Goal: Information Seeking & Learning: Learn about a topic

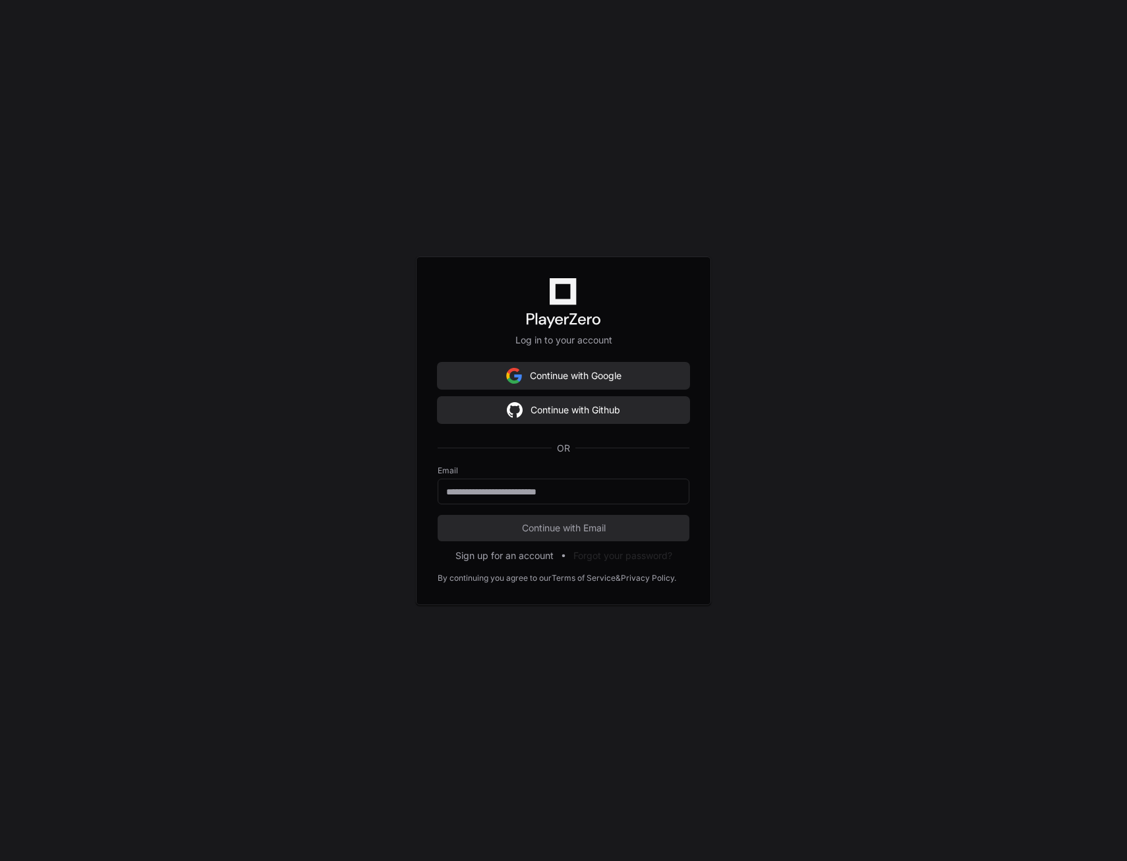
click at [365, 475] on div "Log in to your account Continue with Google Continue with Github OR Email Conti…" at bounding box center [563, 430] width 1127 height 861
click at [500, 498] on div at bounding box center [564, 492] width 252 height 26
click at [504, 493] on input "email" at bounding box center [563, 491] width 235 height 13
click at [586, 493] on input "email" at bounding box center [563, 491] width 235 height 13
paste input "**********"
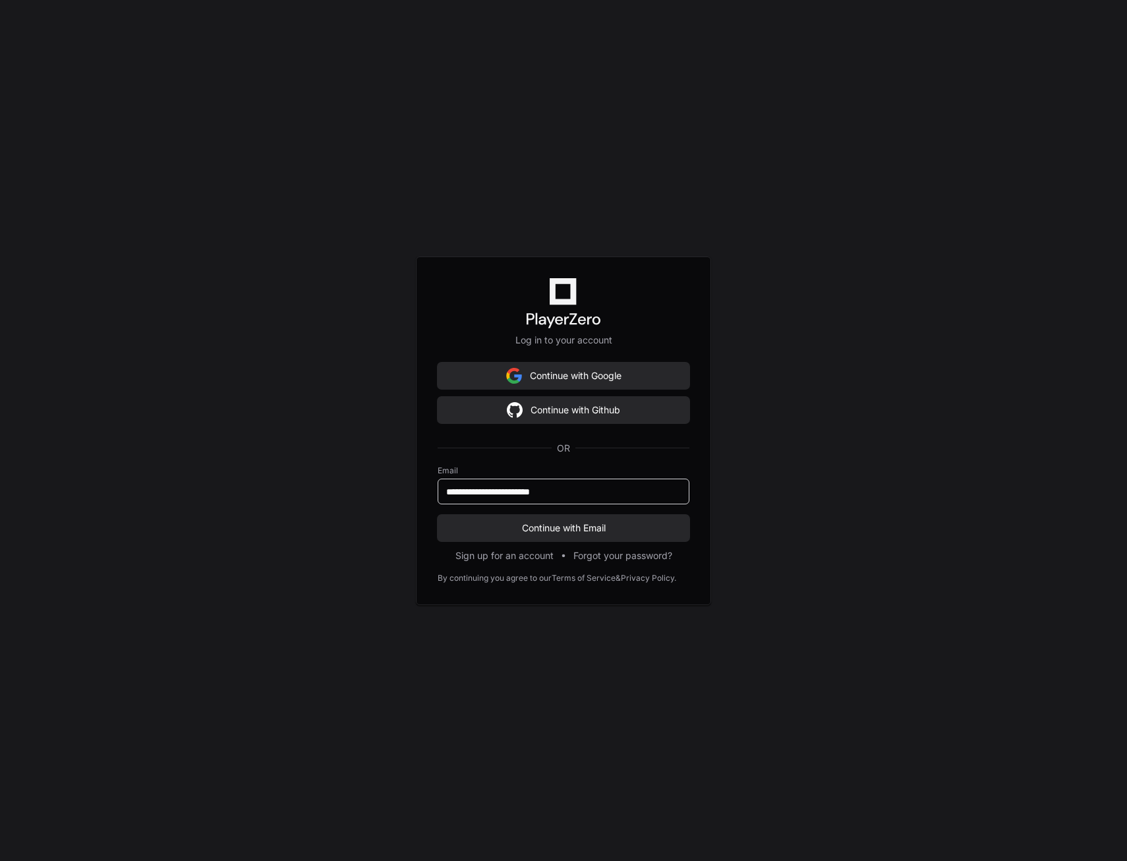
type input "**********"
click at [438, 515] on button "Continue with Email" at bounding box center [564, 528] width 252 height 26
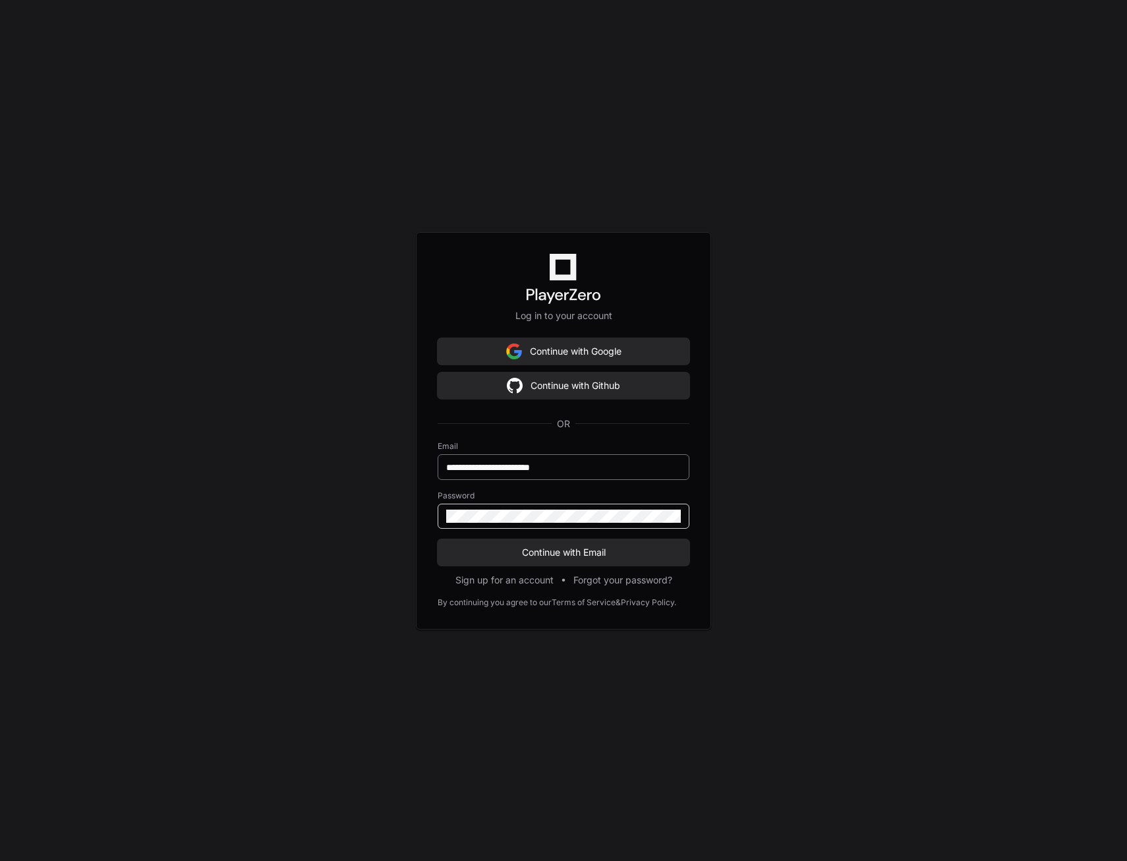
click at [438, 539] on button "Continue with Email" at bounding box center [564, 552] width 252 height 26
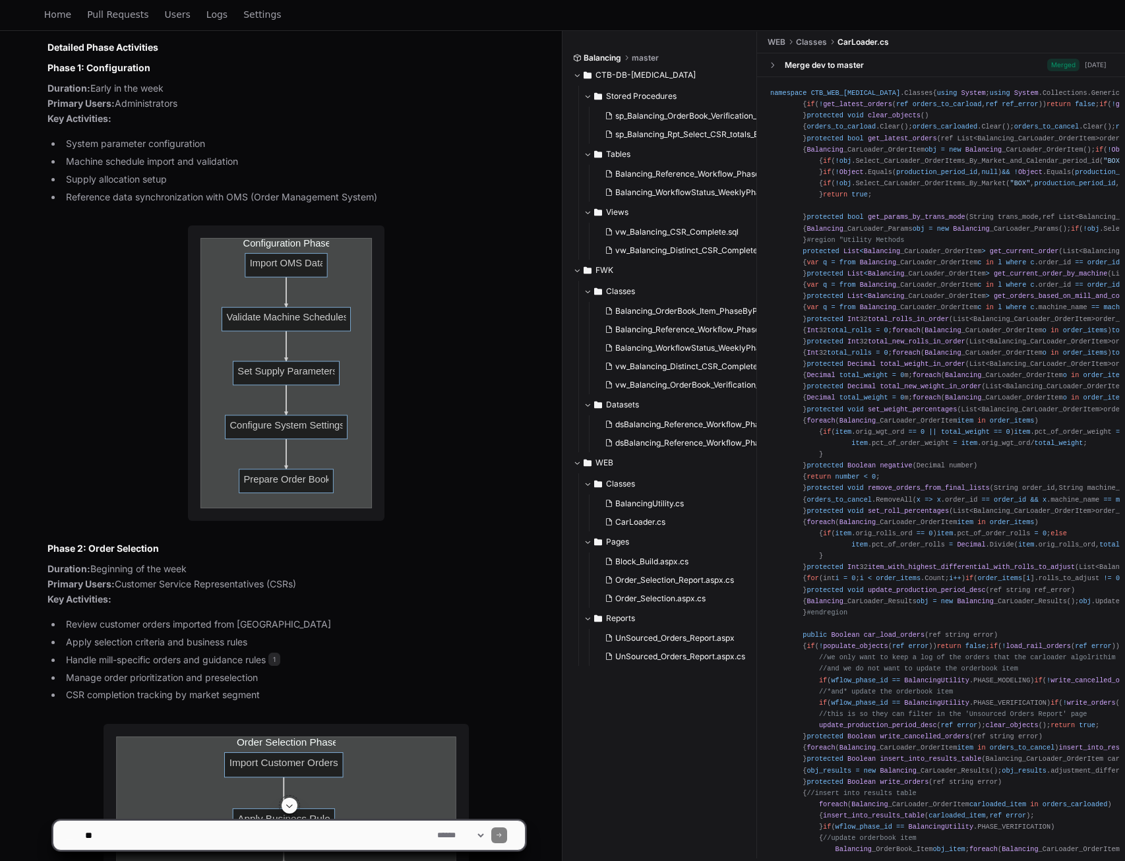
scroll to position [1450, 0]
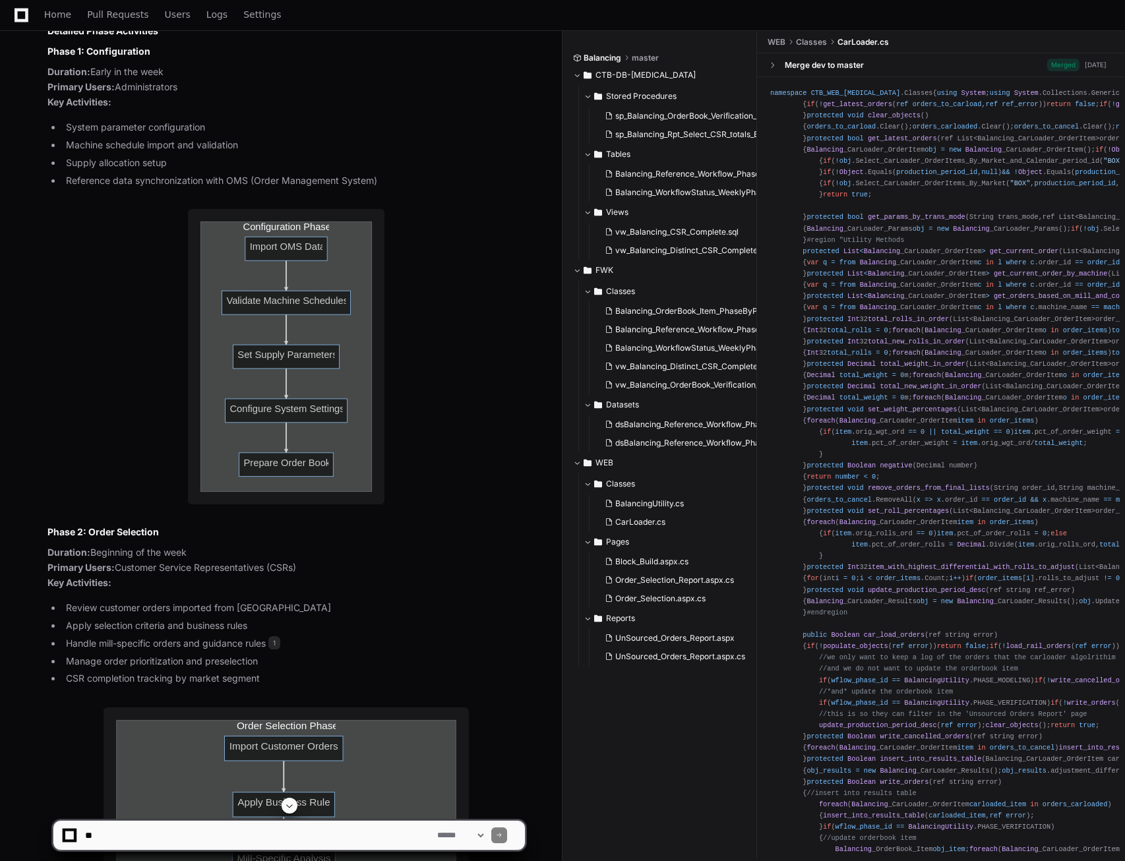
click at [806, 142] on span "protected" at bounding box center [824, 138] width 36 height 8
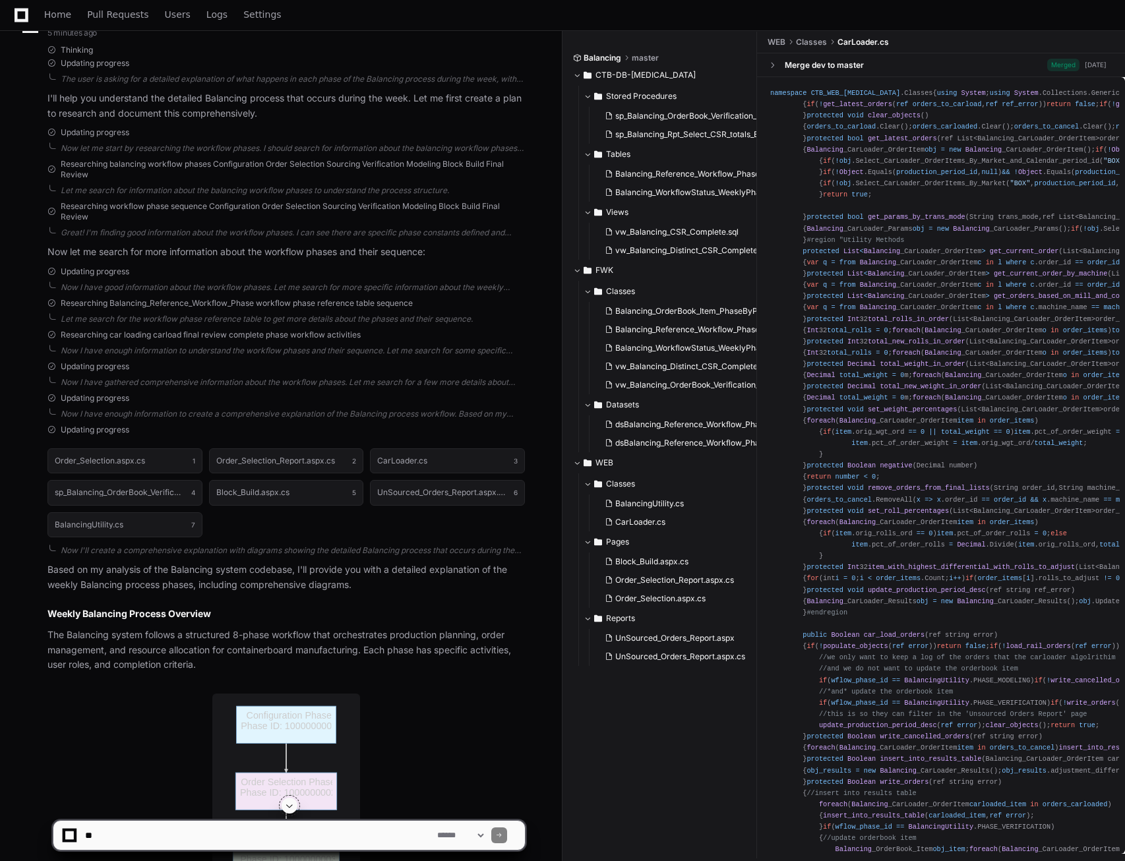
scroll to position [0, 0]
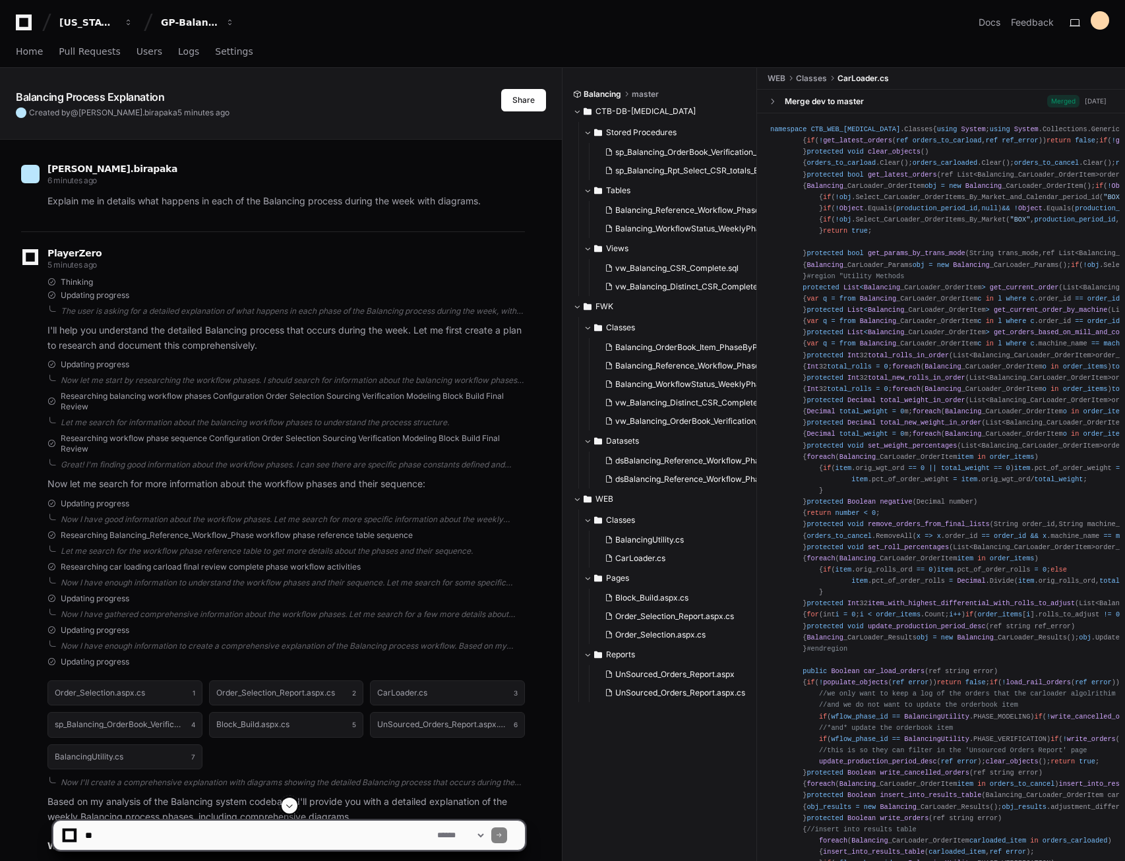
click at [230, 153] on div "[PERSON_NAME].birapaka 6 minutes ago Explain me in details what happens in each…" at bounding box center [273, 190] width 504 height 84
click at [645, 154] on span "sp_Balancing_OrderBook_Verification_PhaseByPhase.sql" at bounding box center [720, 152] width 210 height 11
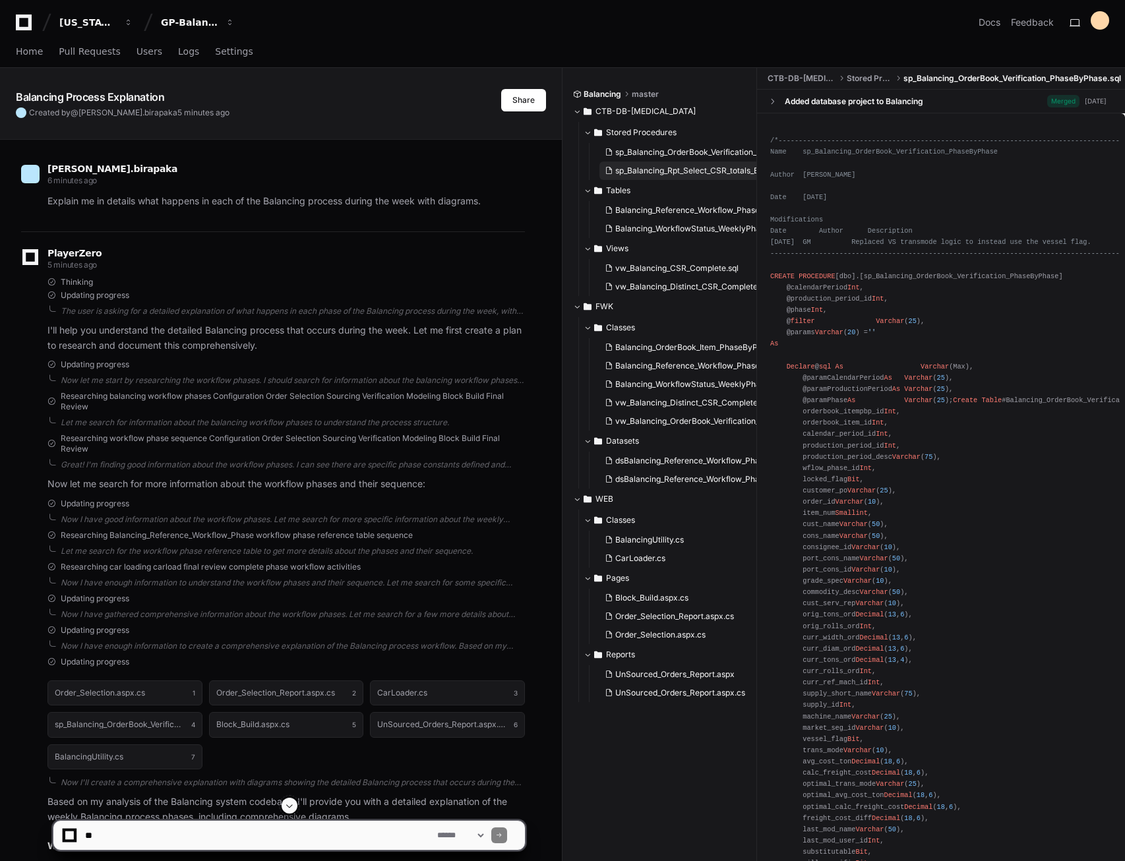
click at [655, 169] on span "sp_Balancing_Rpt_Select_CSR_totals_By_Wflow_Phase.sql" at bounding box center [722, 170] width 214 height 11
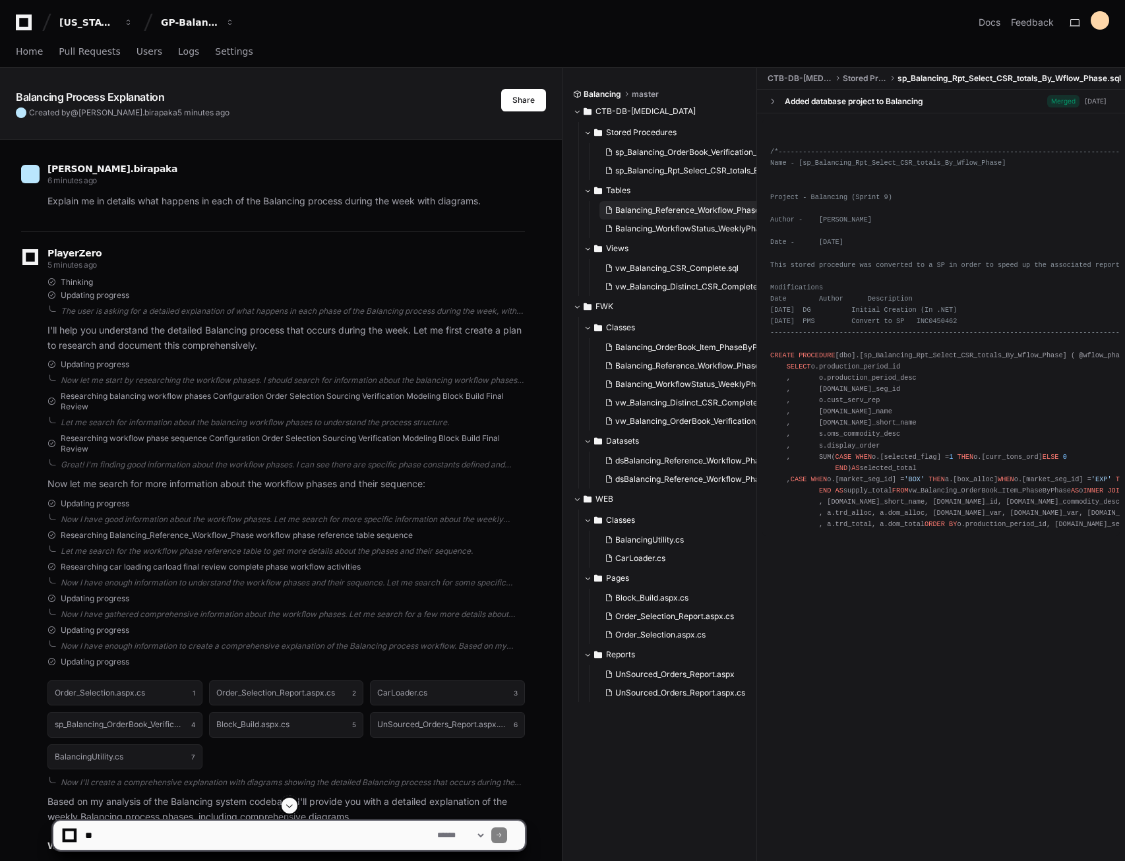
click at [651, 210] on span "Balancing_Reference_Workflow_Phase.sql" at bounding box center [693, 210] width 157 height 11
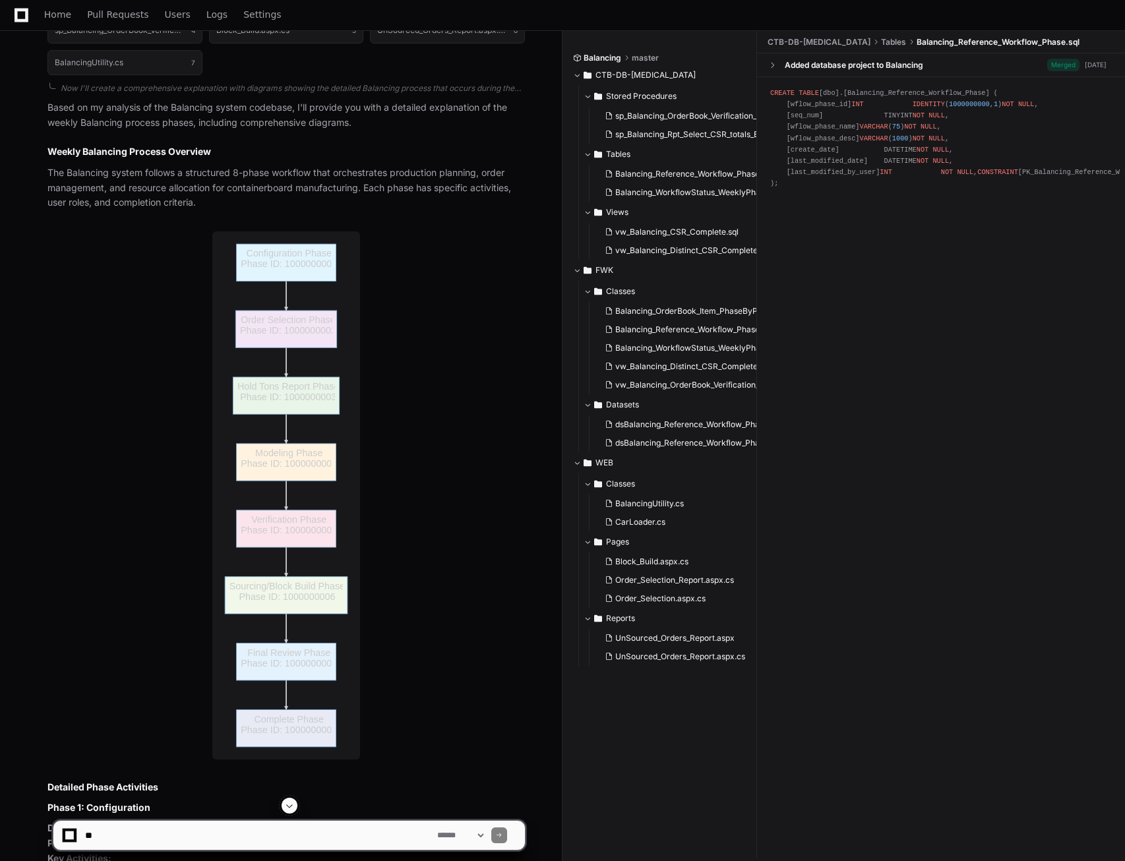
scroll to position [725, 0]
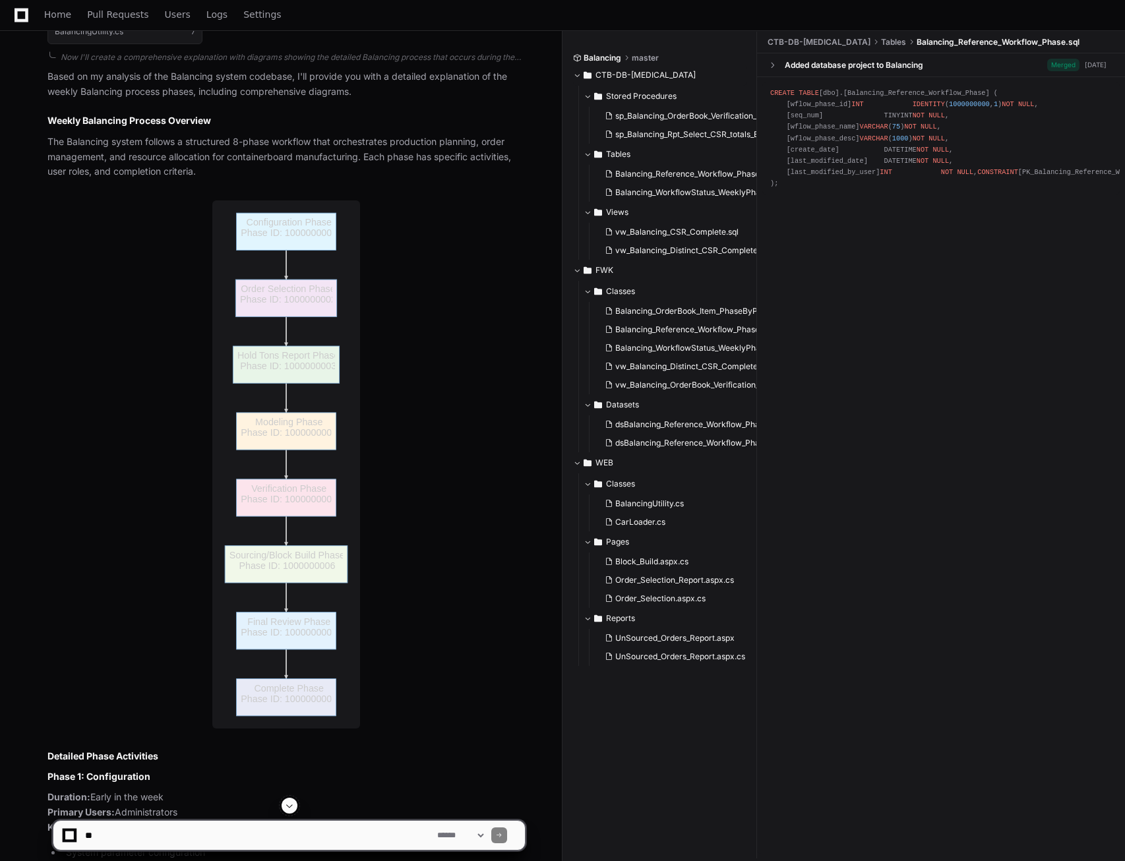
click at [619, 74] on span "CTB-DB-[MEDICAL_DATA]" at bounding box center [645, 75] width 100 height 11
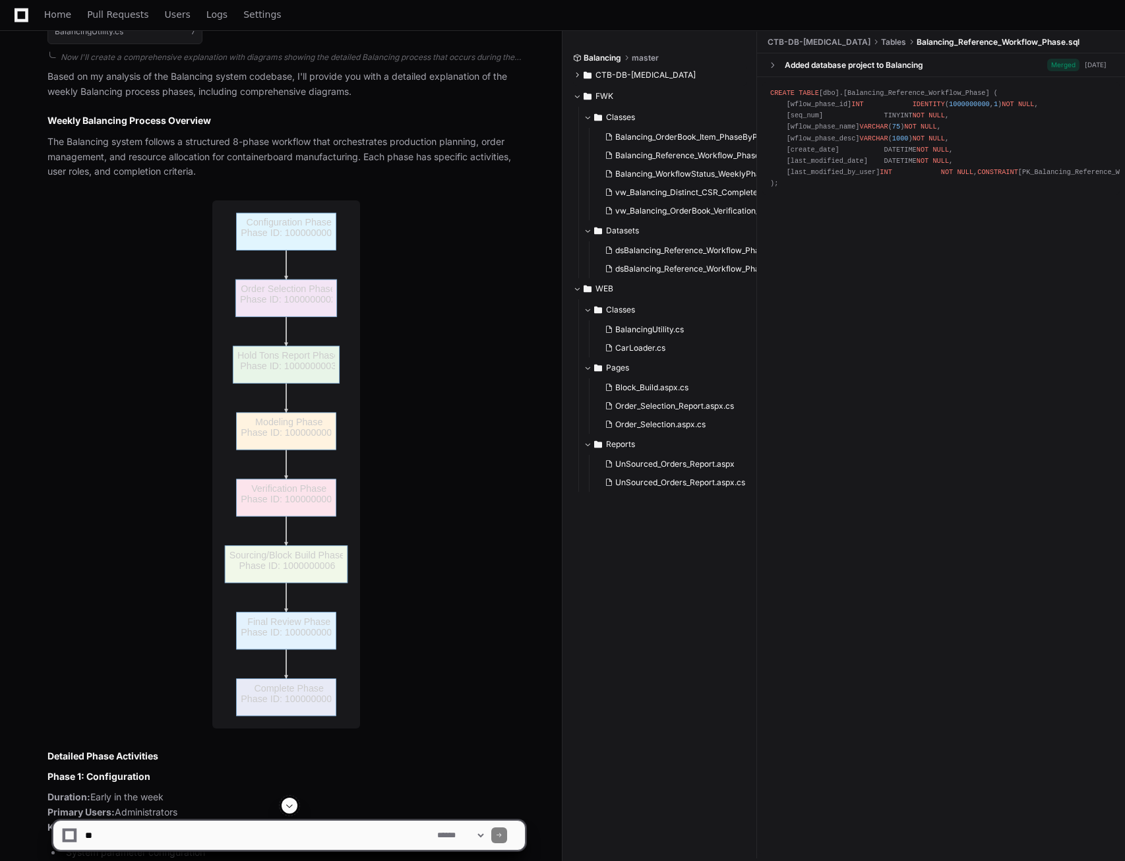
click at [610, 71] on span "CTB-DB-[MEDICAL_DATA]" at bounding box center [645, 75] width 100 height 11
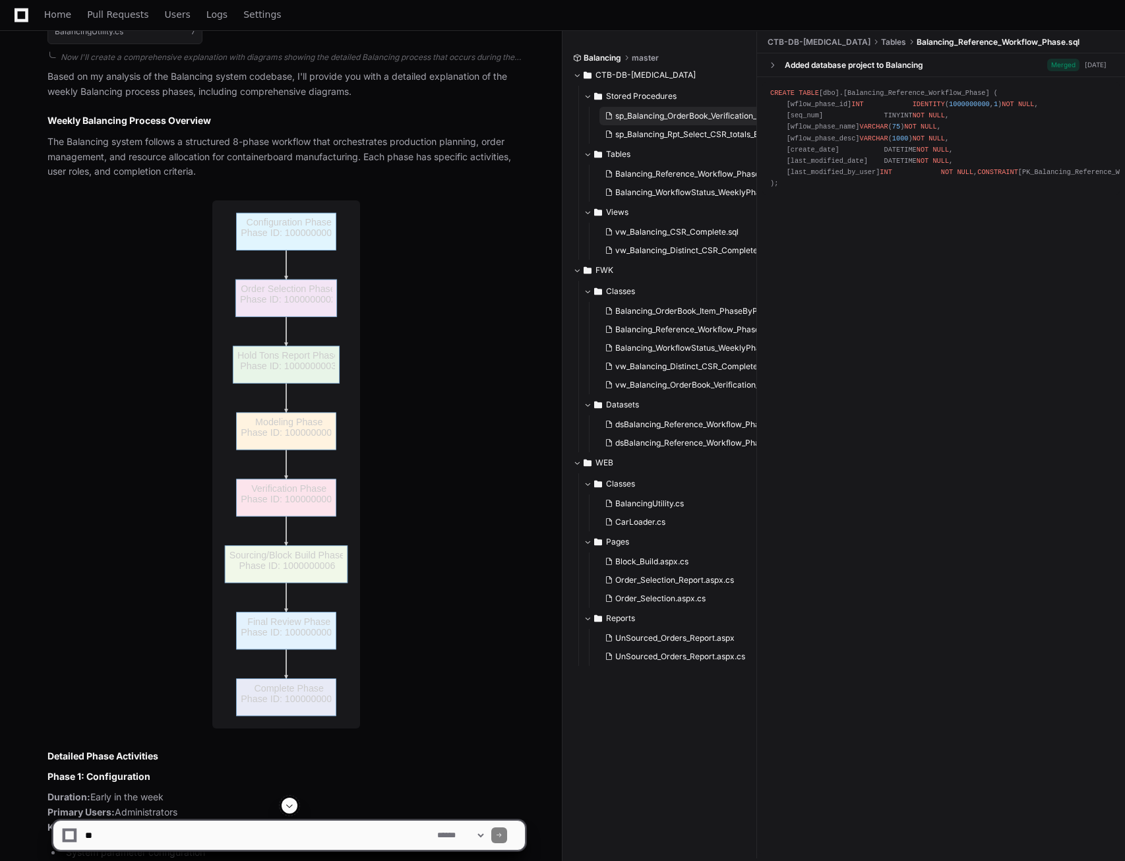
click at [634, 117] on span "sp_Balancing_OrderBook_Verification_PhaseByPhase.sql" at bounding box center [720, 116] width 210 height 11
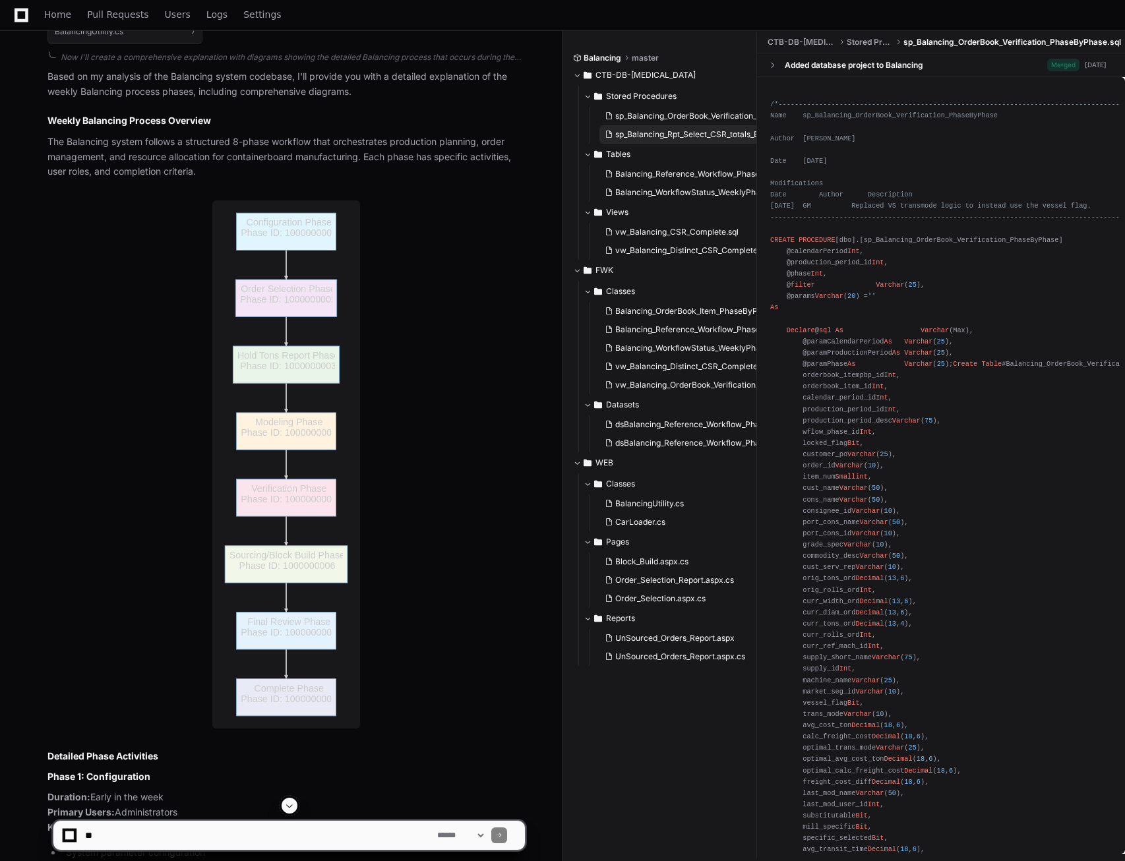
click at [643, 140] on button "sp_Balancing_Rpt_Select_CSR_totals_By_Wflow_Phase.sql" at bounding box center [679, 134] width 161 height 18
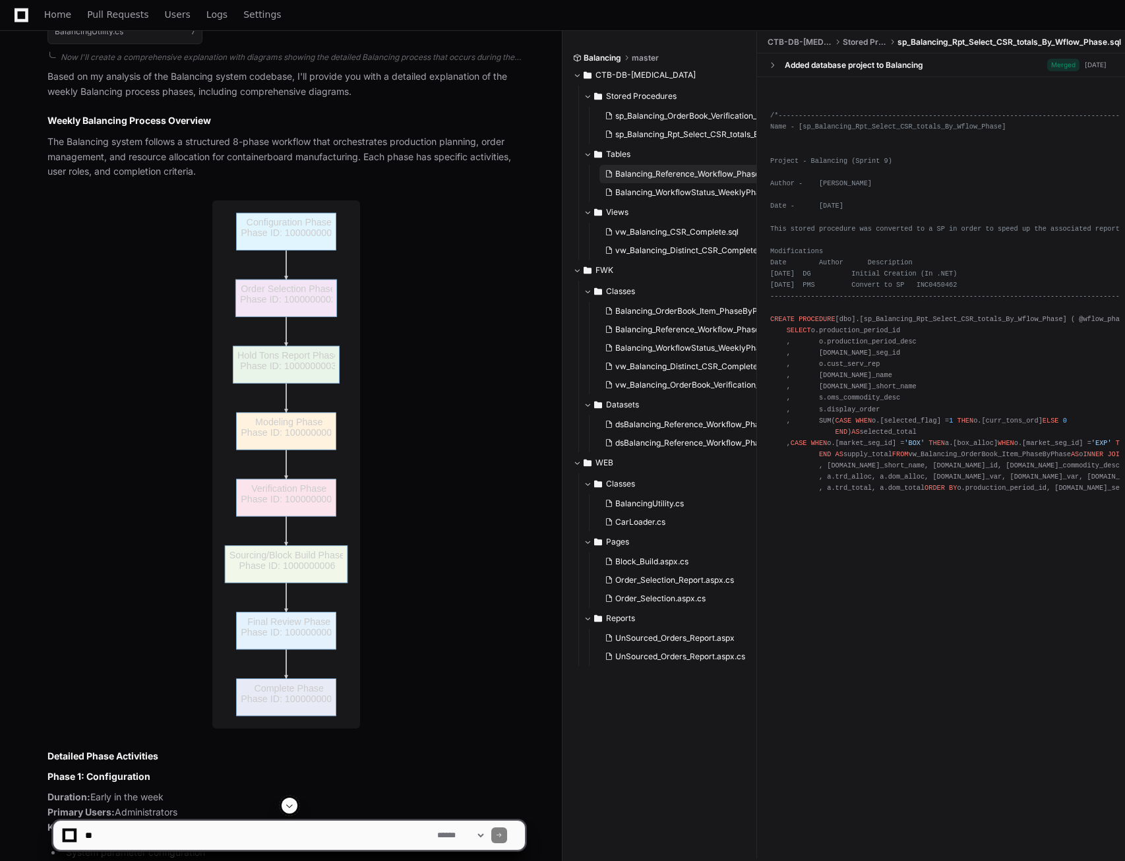
click at [645, 174] on span "Balancing_Reference_Workflow_Phase.sql" at bounding box center [693, 174] width 157 height 11
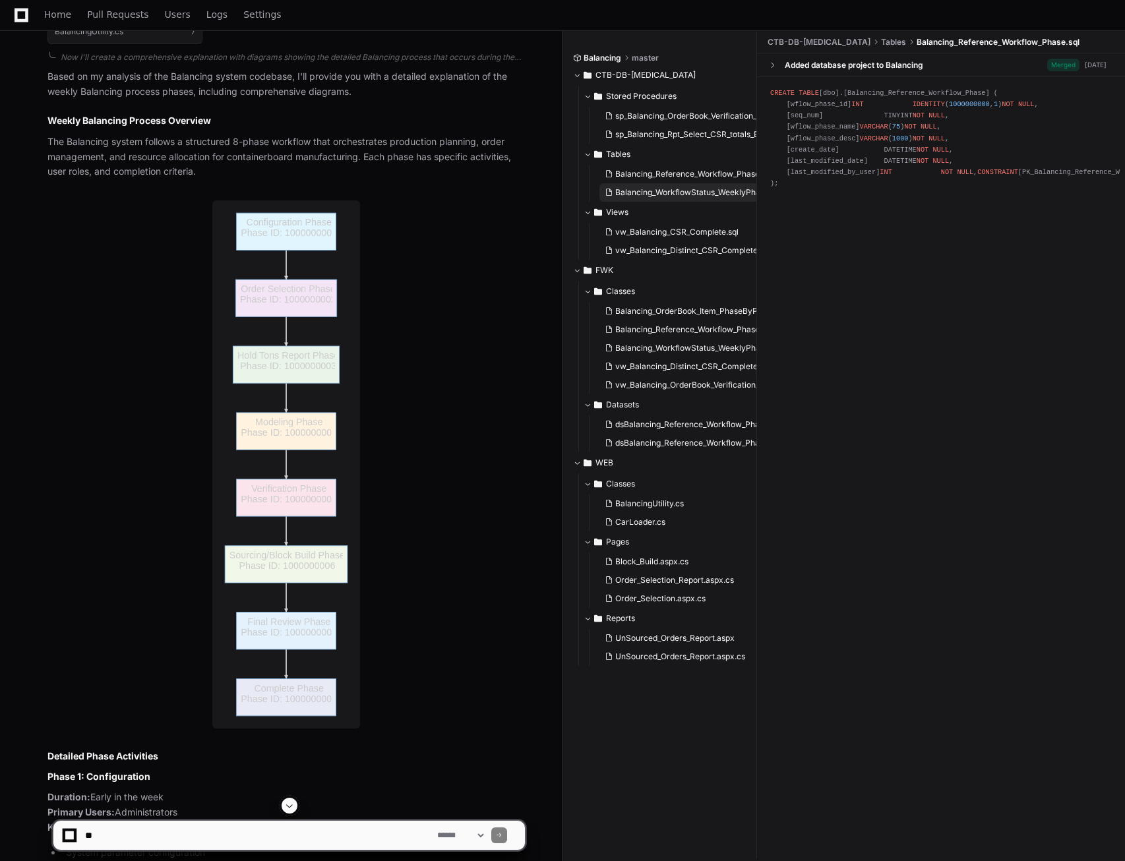
click at [642, 188] on span "Balancing_WorkflowStatus_WeeklyPhase.sql" at bounding box center [698, 192] width 166 height 11
click at [659, 233] on span "vw_Balancing_CSR_Complete.sql" at bounding box center [676, 232] width 123 height 11
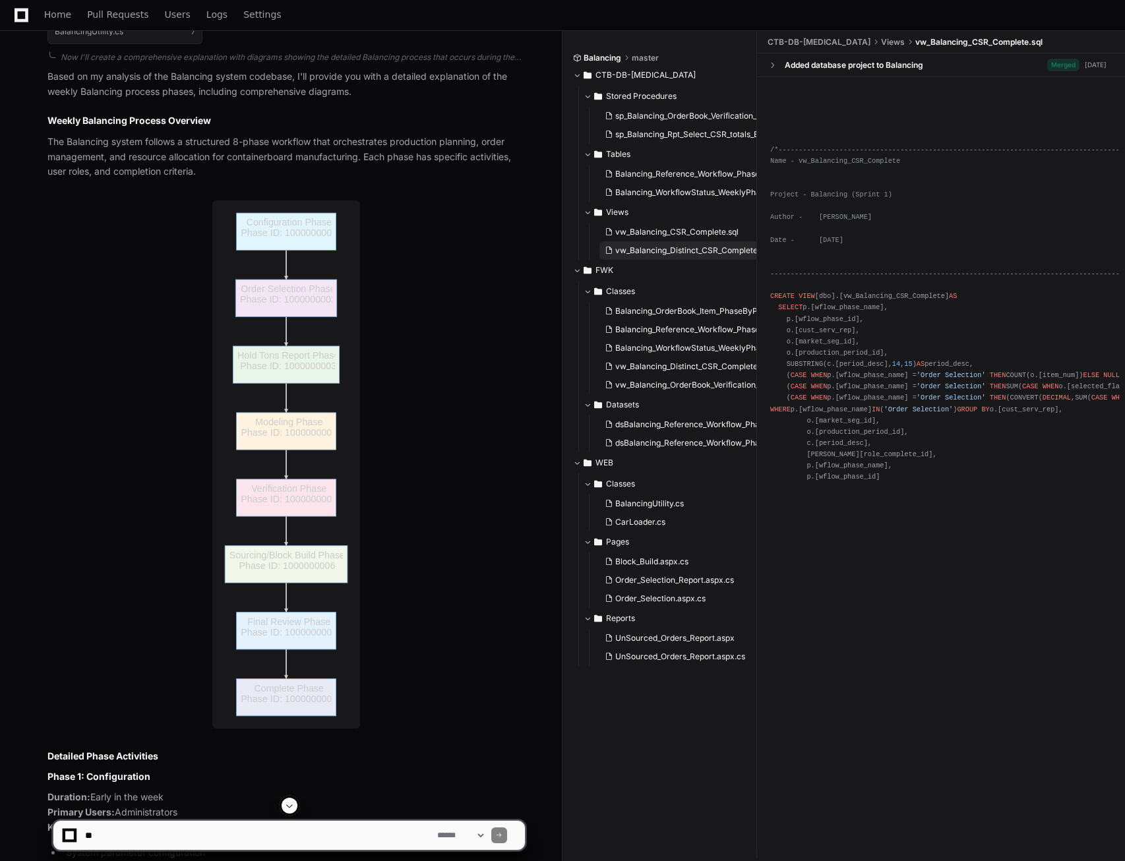
click at [661, 249] on span "vw_Balancing_Distinct_CSR_Complete.sql" at bounding box center [692, 250] width 155 height 11
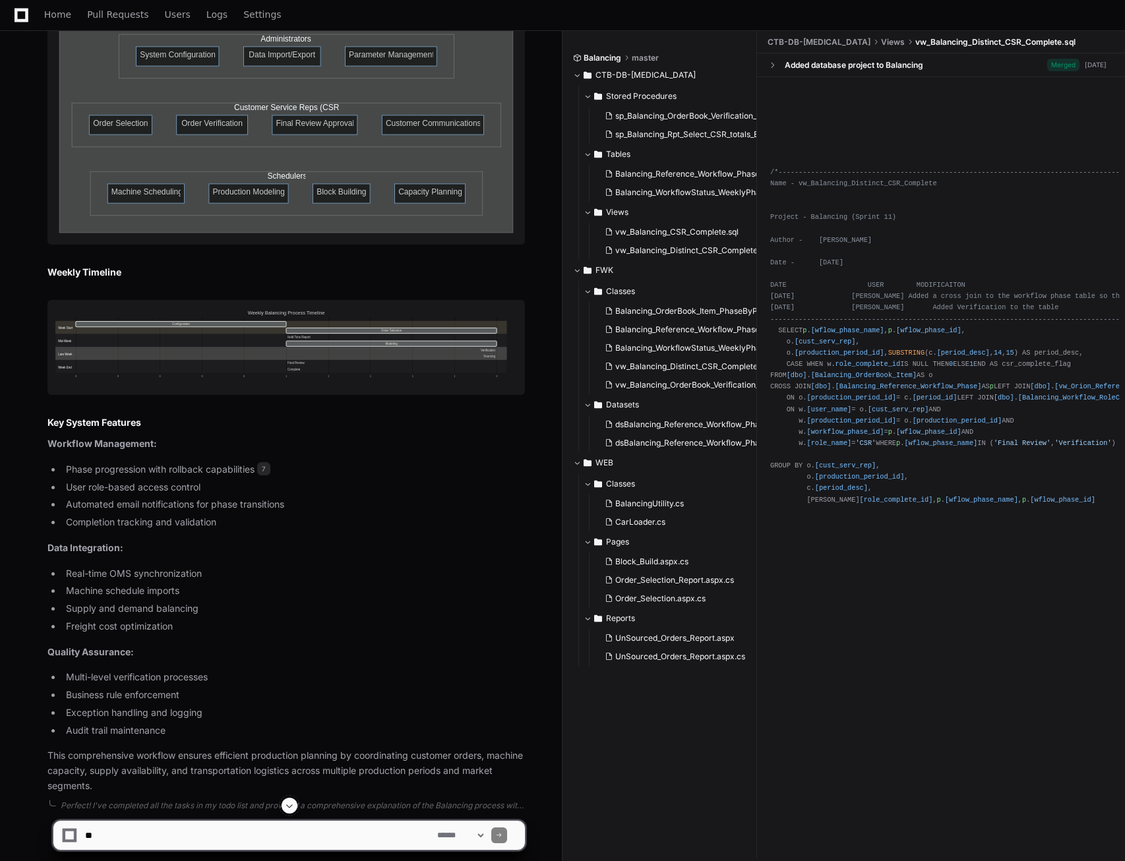
scroll to position [6826, 0]
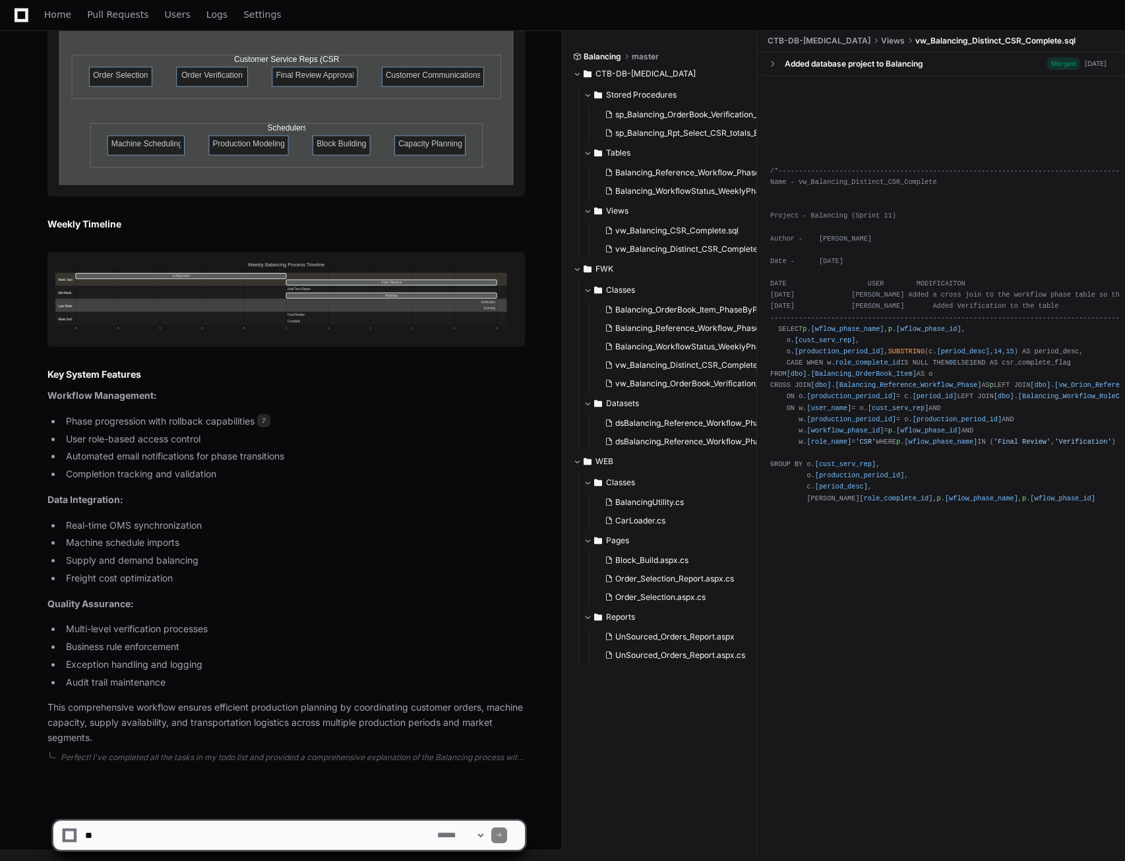
click at [392, 560] on li "Supply and demand balancing" at bounding box center [293, 560] width 463 height 15
click at [316, 533] on ul "Real-time OMS synchronization Machine schedule imports Supply and demand balanc…" at bounding box center [285, 552] width 477 height 68
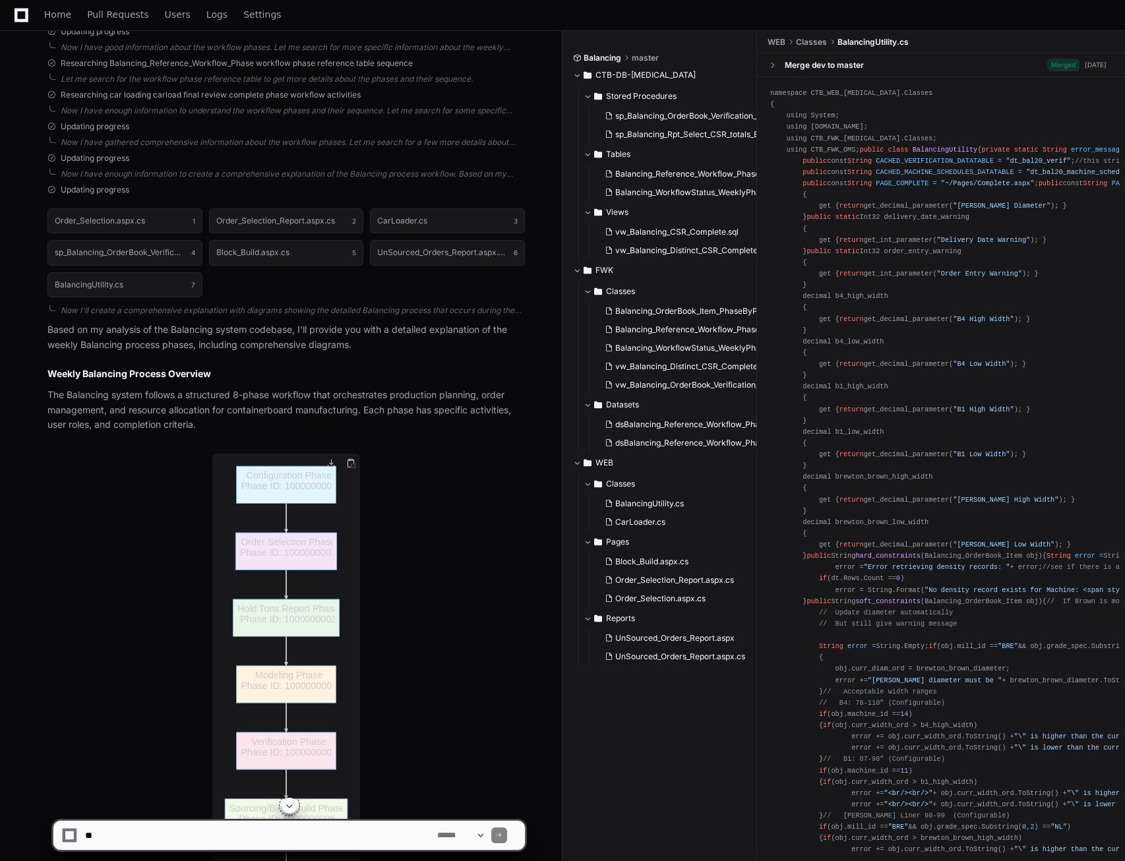
scroll to position [791, 0]
